Goal: Find specific page/section

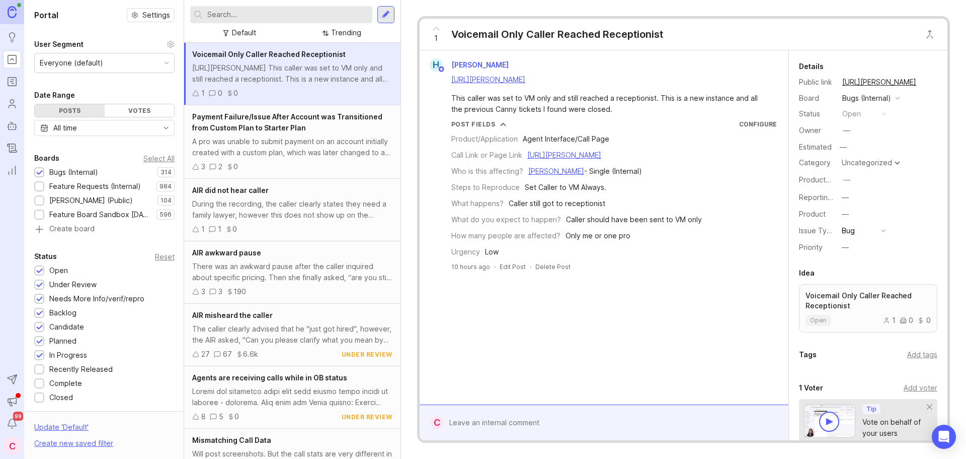
click at [256, 12] on input "text" at bounding box center [287, 14] width 161 height 11
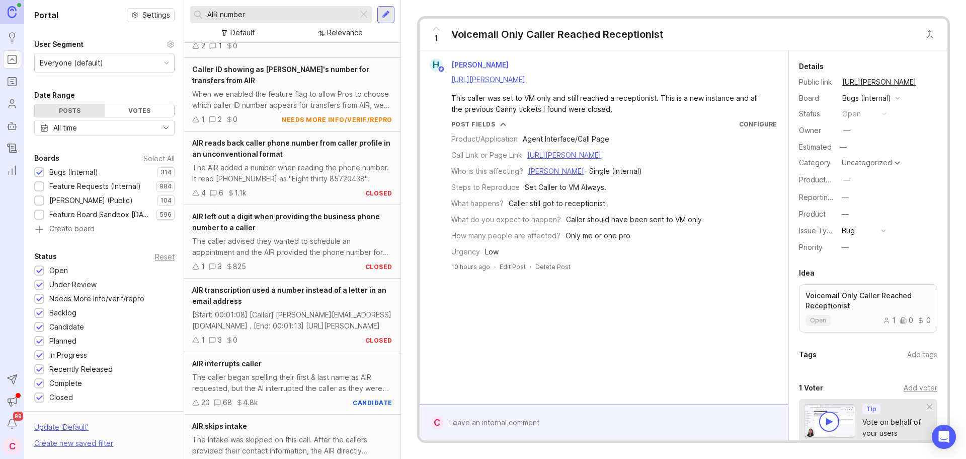
scroll to position [570, 0]
type input "AIR number"
click at [322, 245] on div "The caller advised they wanted to schedule an appointment and the AIR provided …" at bounding box center [292, 246] width 200 height 22
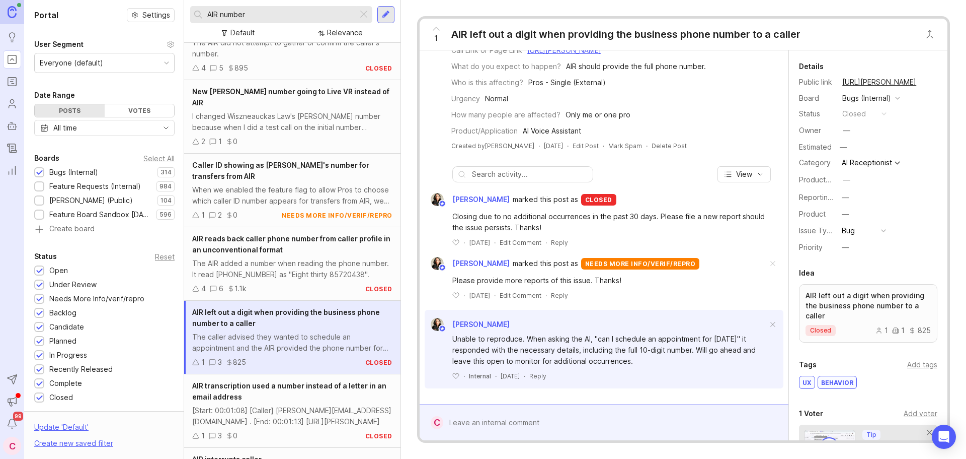
scroll to position [472, 0]
